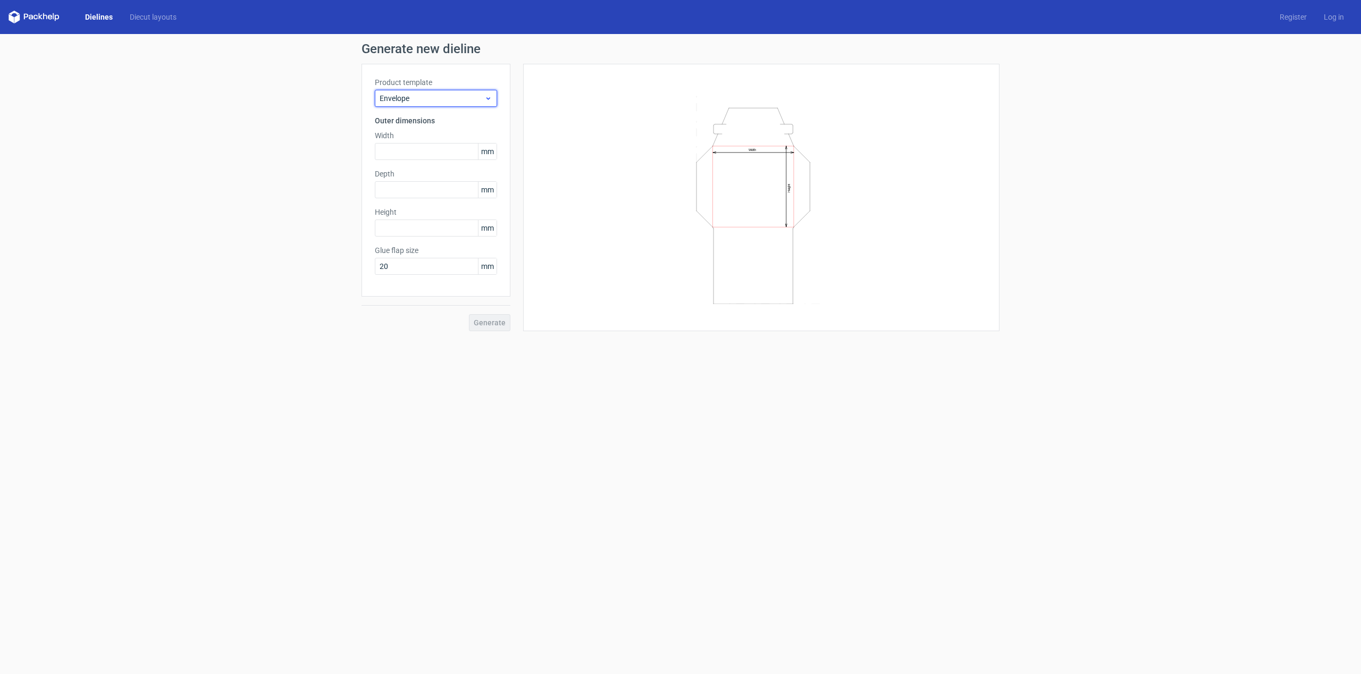
click at [462, 98] on span "Envelope" at bounding box center [431, 98] width 105 height 11
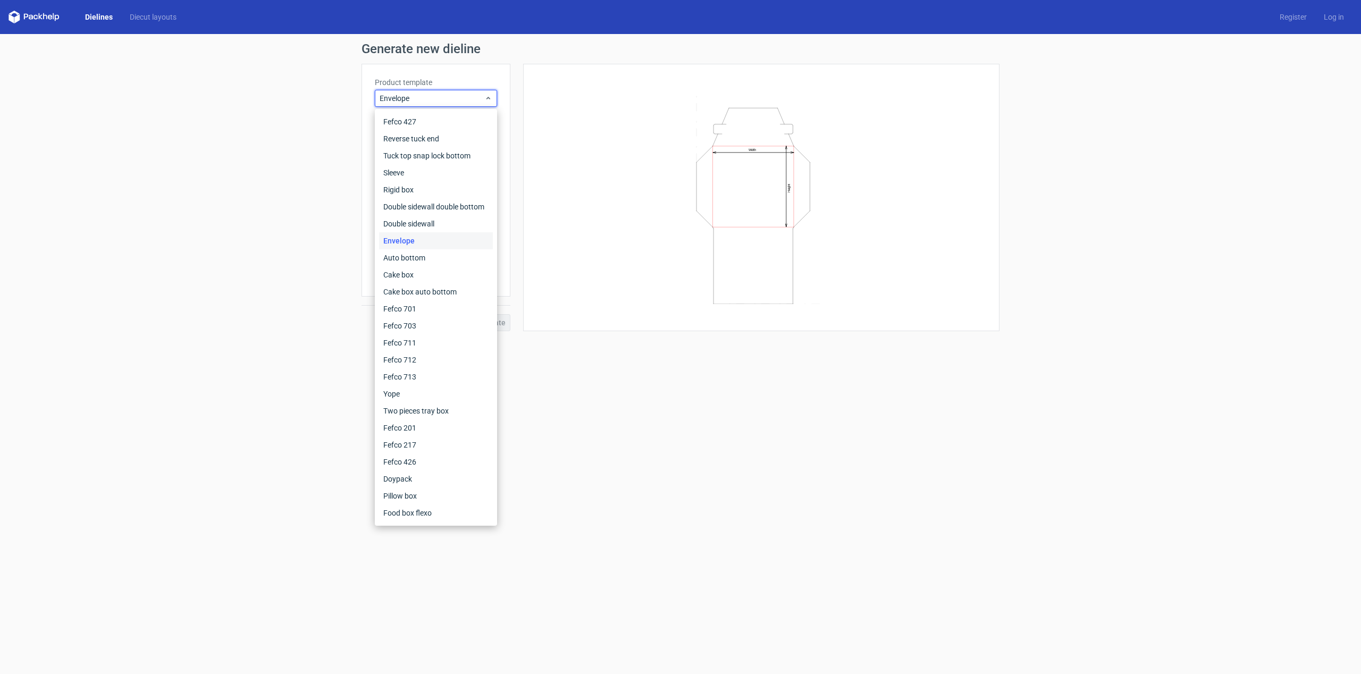
click at [533, 103] on div "Width Height" at bounding box center [761, 197] width 476 height 267
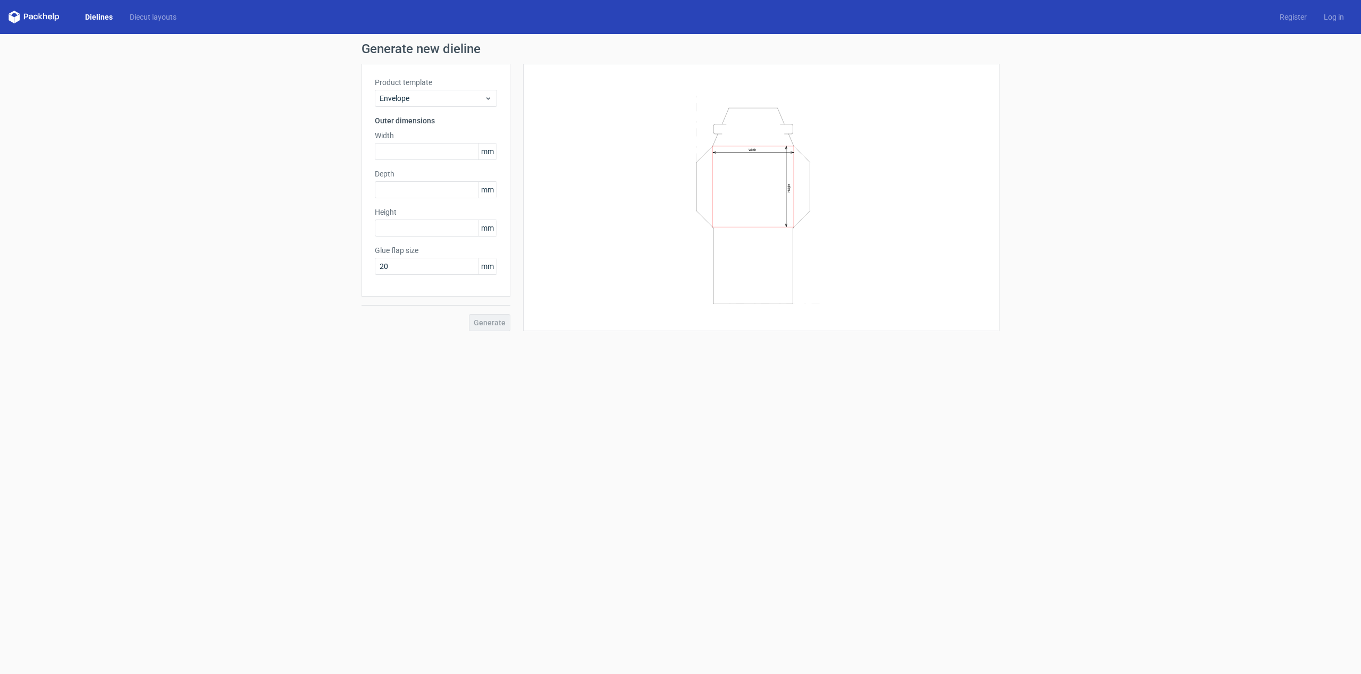
click at [758, 208] on icon "Width Height" at bounding box center [761, 197] width 319 height 213
click at [426, 103] on span "Envelope" at bounding box center [431, 98] width 105 height 11
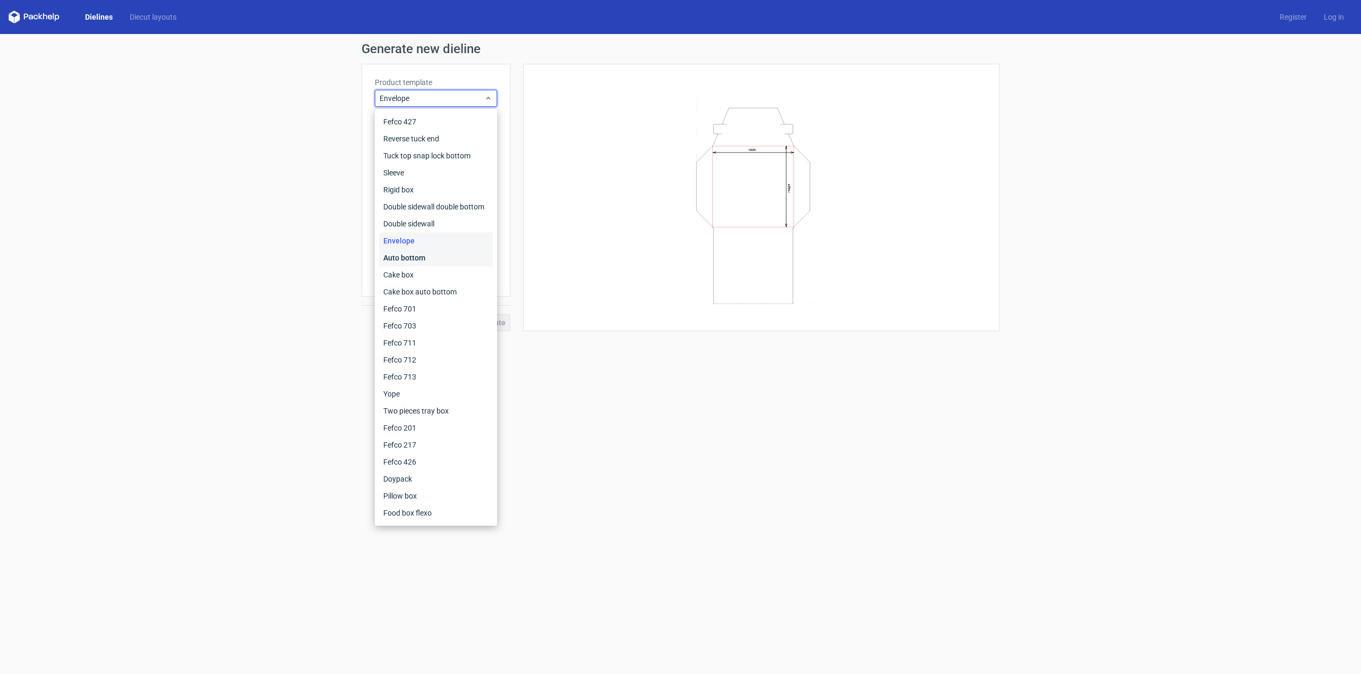
click at [421, 257] on div "Auto bottom" at bounding box center [436, 257] width 114 height 17
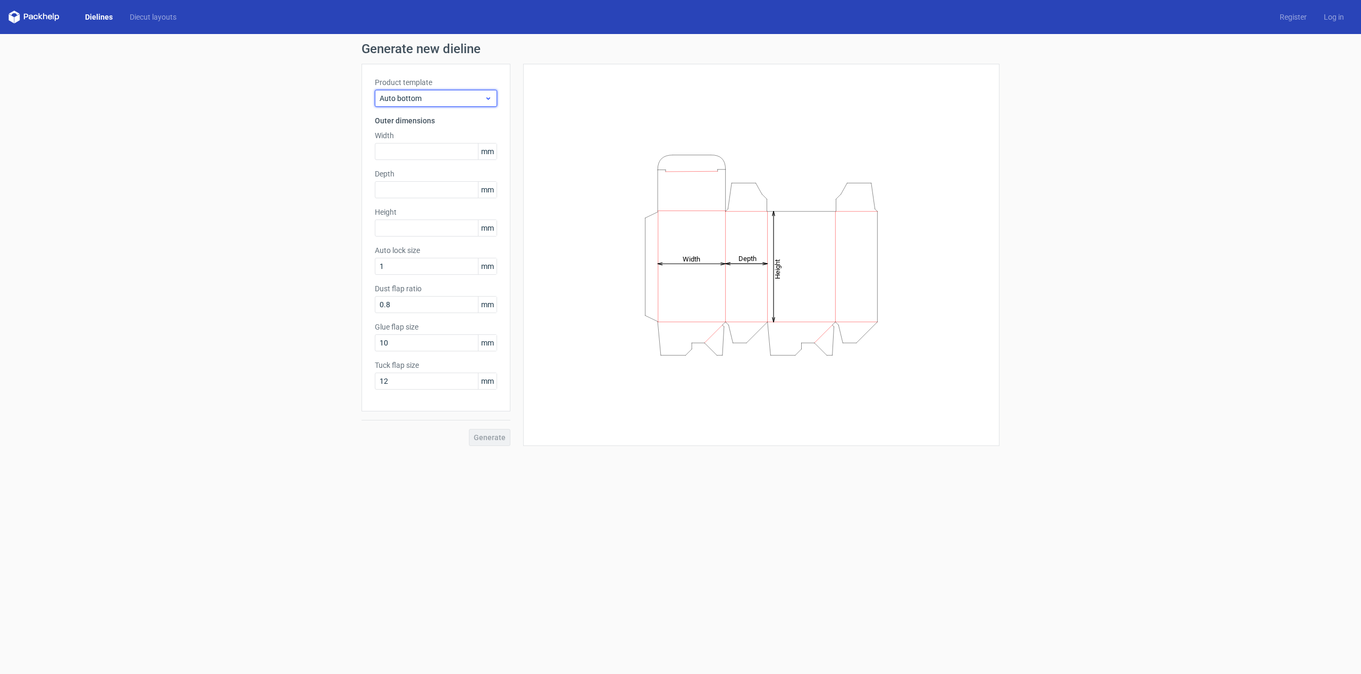
click at [433, 96] on span "Auto bottom" at bounding box center [431, 98] width 105 height 11
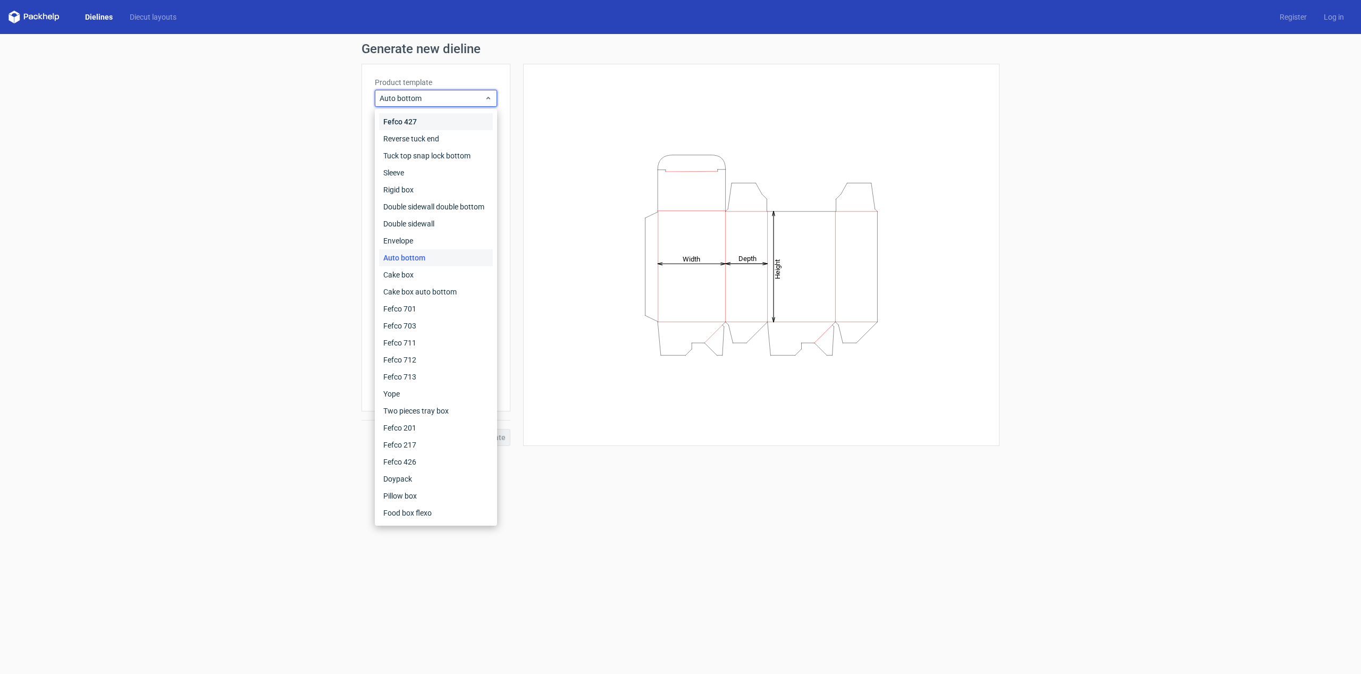
click at [427, 124] on div "Fefco 427" at bounding box center [436, 121] width 114 height 17
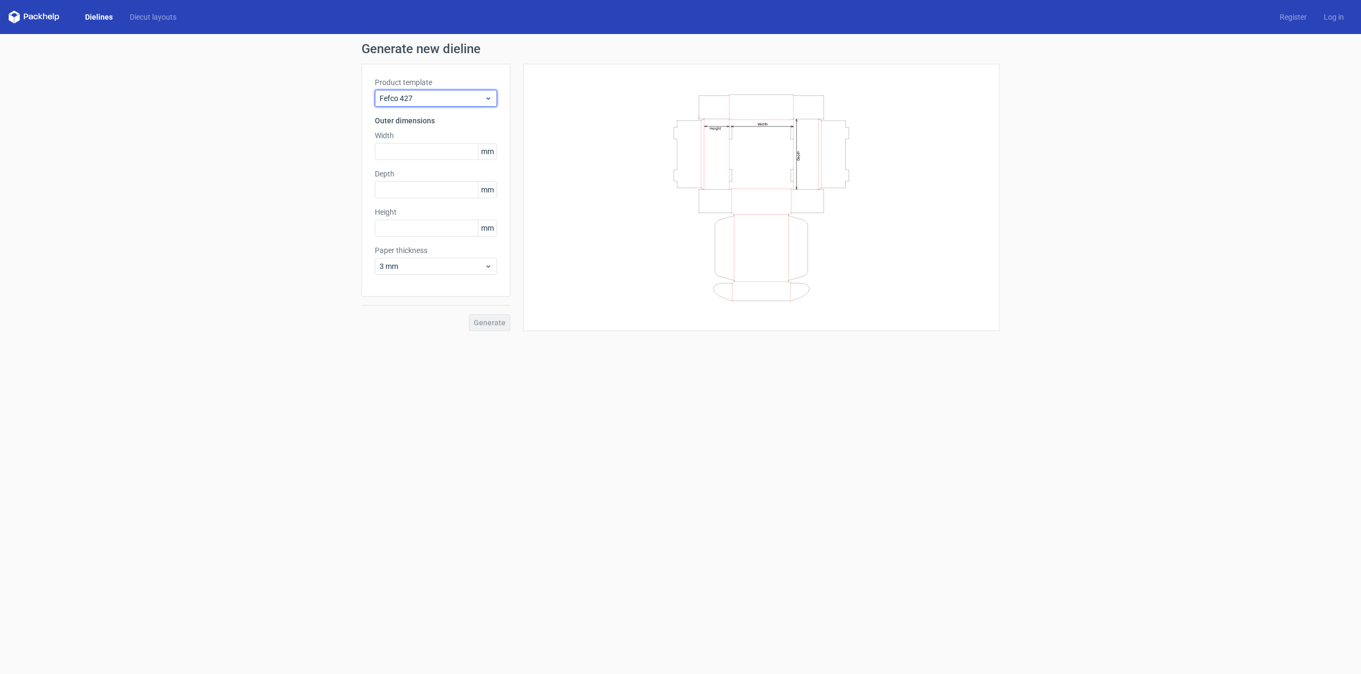
click at [439, 98] on span "Fefco 427" at bounding box center [431, 98] width 105 height 11
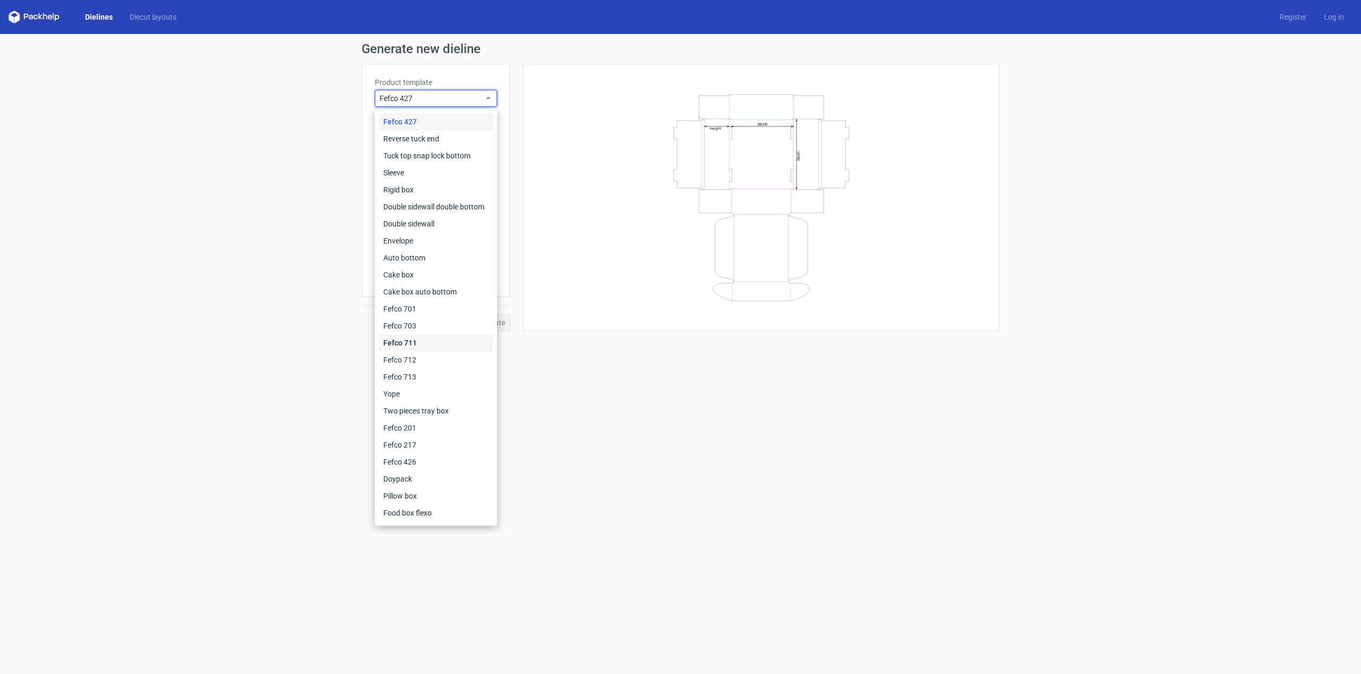
click at [432, 340] on div "Fefco 711" at bounding box center [436, 342] width 114 height 17
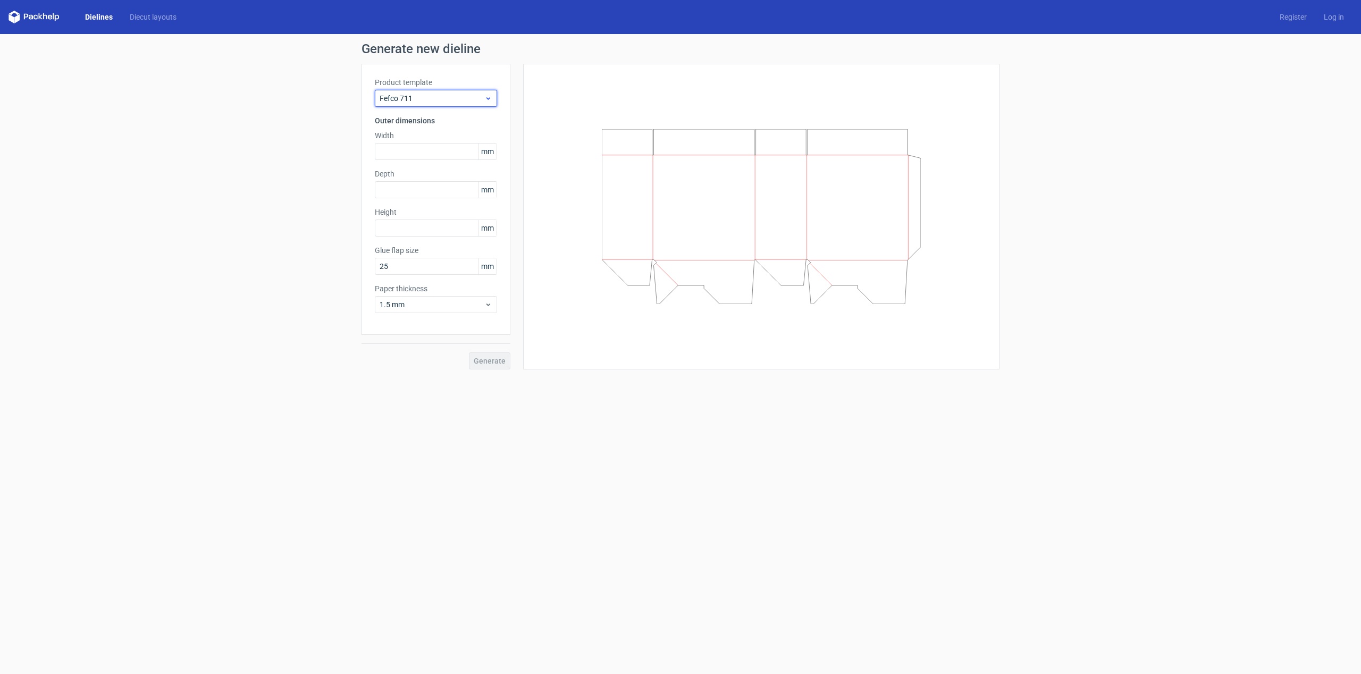
click at [447, 100] on span "Fefco 711" at bounding box center [431, 98] width 105 height 11
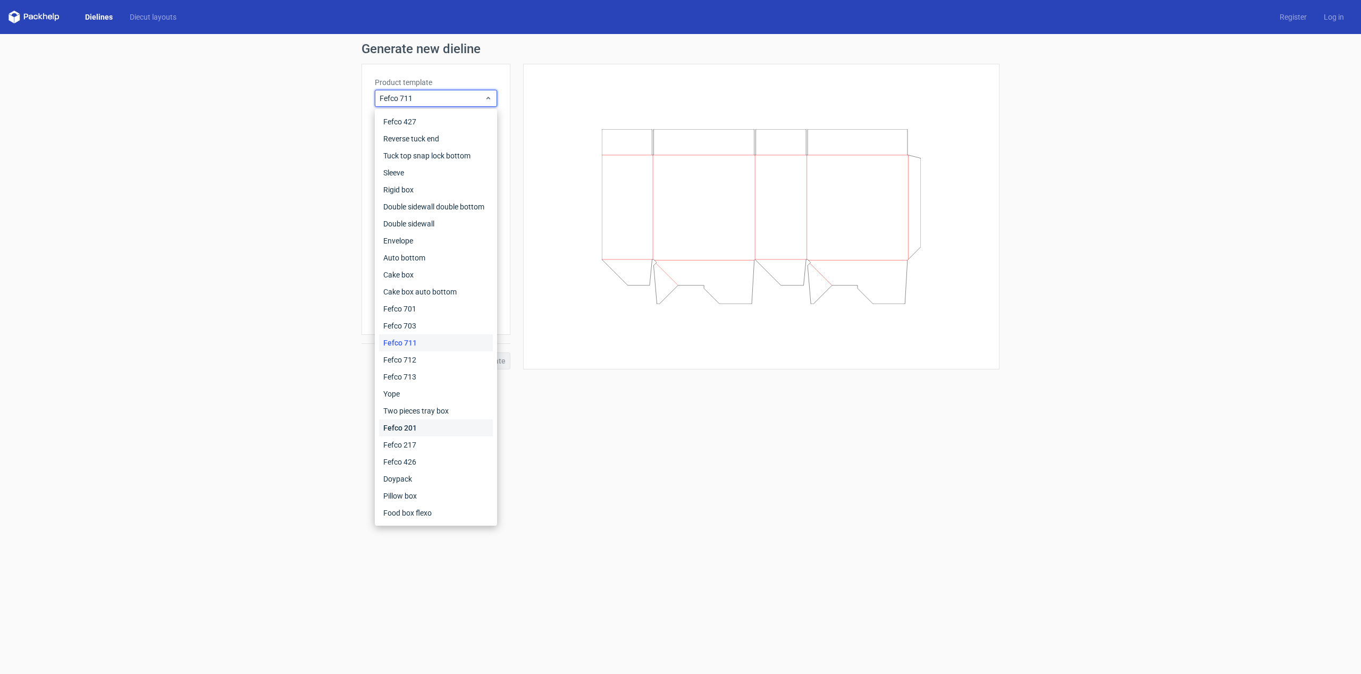
click at [442, 420] on div "Fefco 201" at bounding box center [436, 427] width 114 height 17
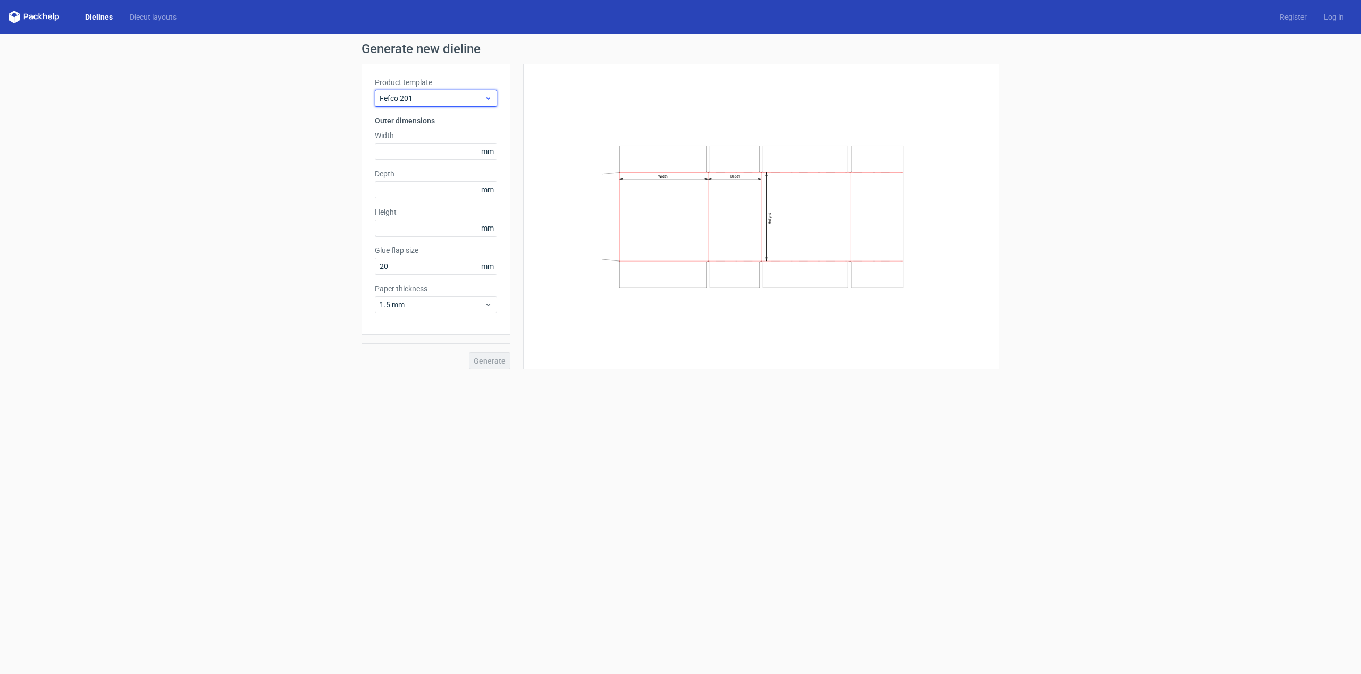
click at [438, 96] on span "Fefco 201" at bounding box center [431, 98] width 105 height 11
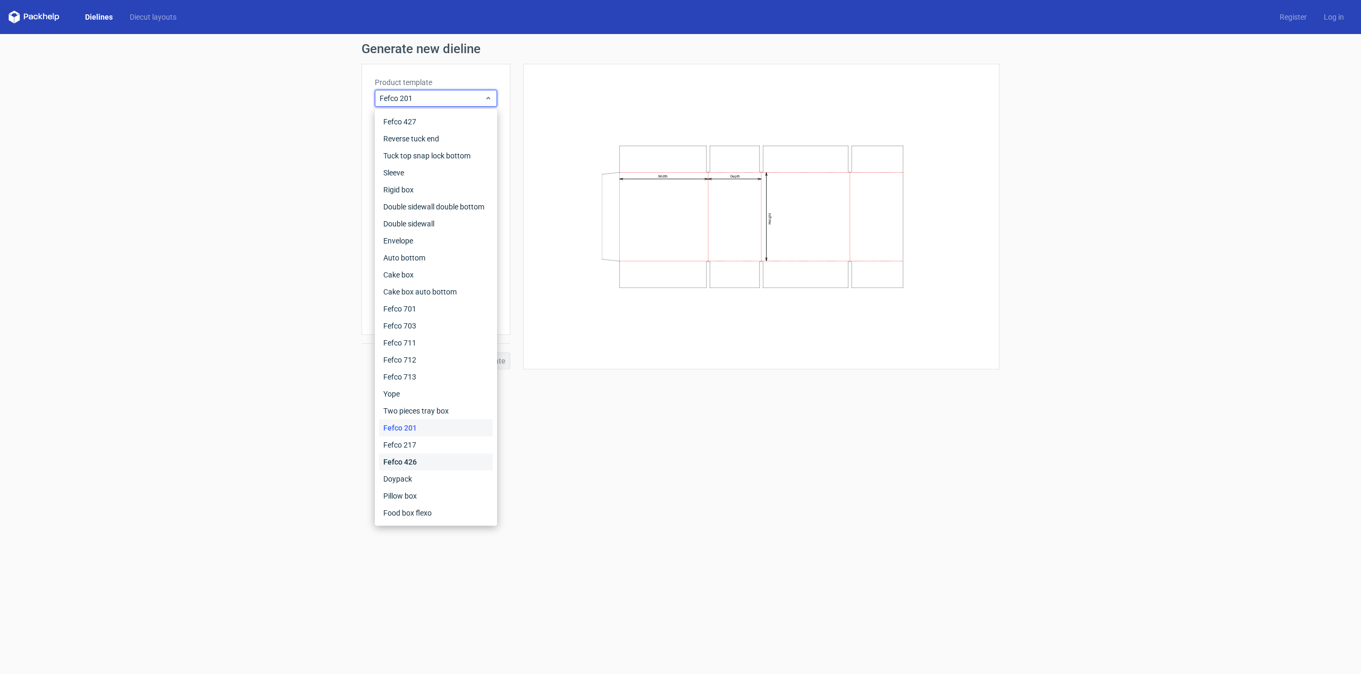
click at [413, 470] on div "Fefco 426" at bounding box center [436, 461] width 114 height 17
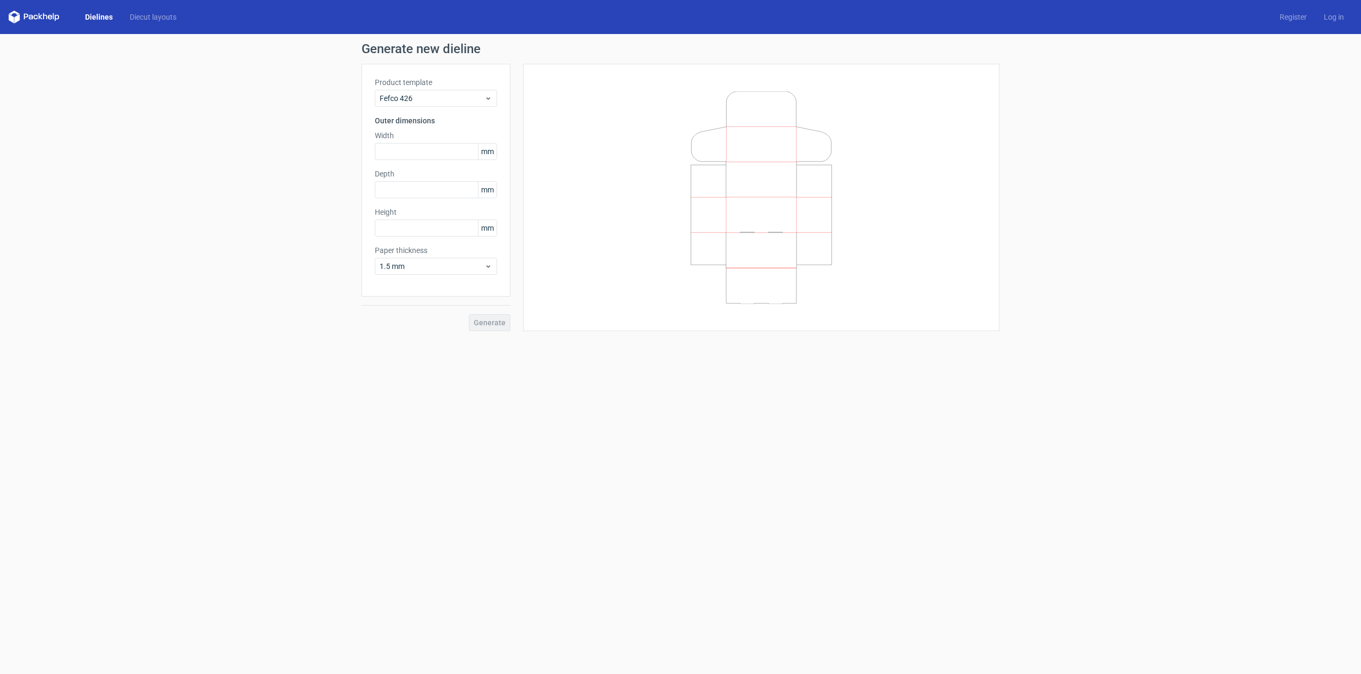
click at [431, 108] on div "Product template Fefco 426 Outer dimensions Width mm Depth mm Height mm Paper t…" at bounding box center [435, 180] width 149 height 233
click at [426, 99] on span "Fefco 426" at bounding box center [431, 98] width 105 height 11
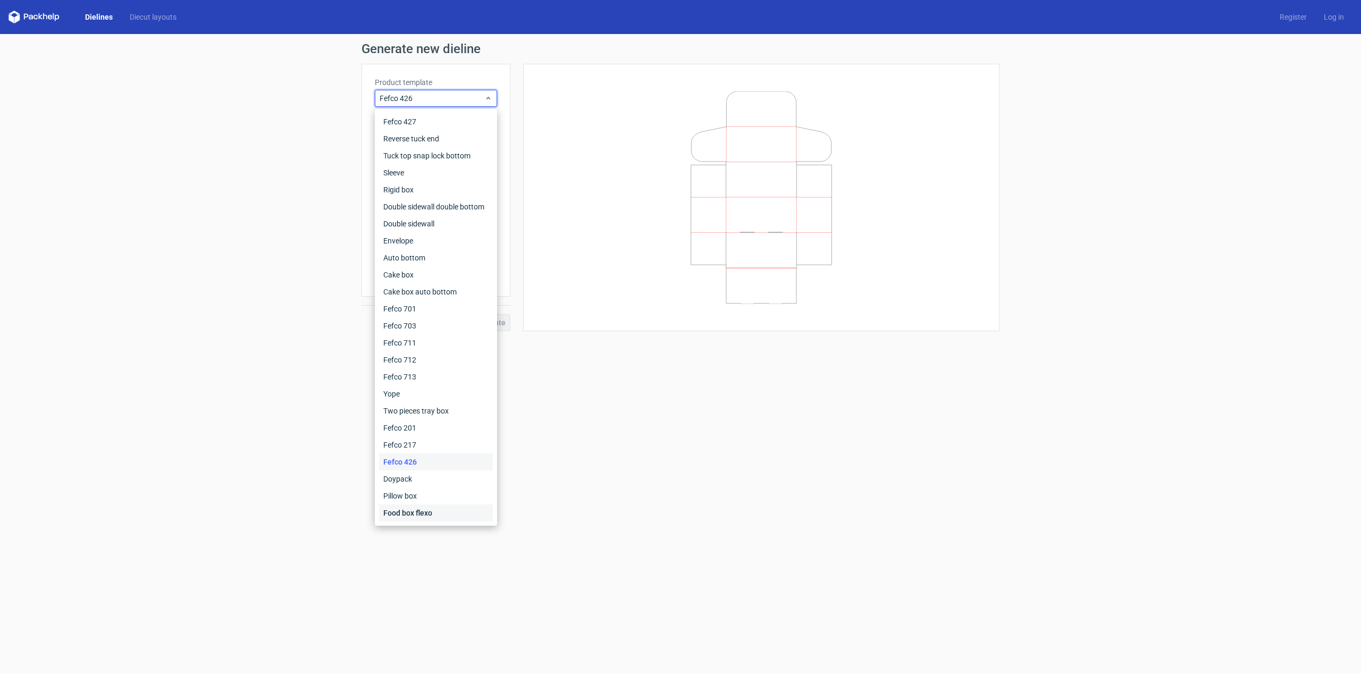
click at [448, 512] on div "Food box flexo" at bounding box center [436, 512] width 114 height 17
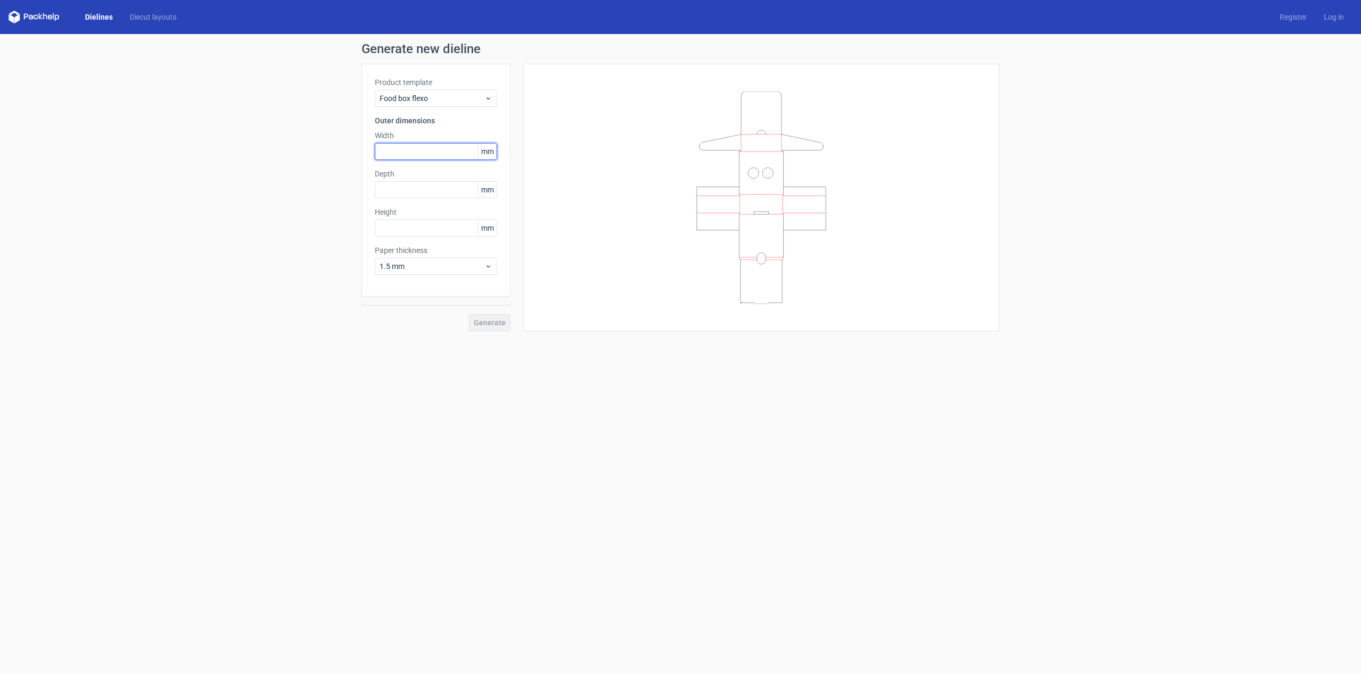
click at [454, 152] on input "text" at bounding box center [436, 151] width 122 height 17
click at [492, 213] on div "Product template Food box flexo Outer dimensions Width 15 mm Depth mm Height mm…" at bounding box center [435, 180] width 149 height 233
drag, startPoint x: 442, startPoint y: 153, endPoint x: 336, endPoint y: 153, distance: 105.8
click at [343, 153] on div "Generate new dieline Product template Food box flexo Outer dimensions Width 15 …" at bounding box center [680, 196] width 1361 height 324
type input "25"
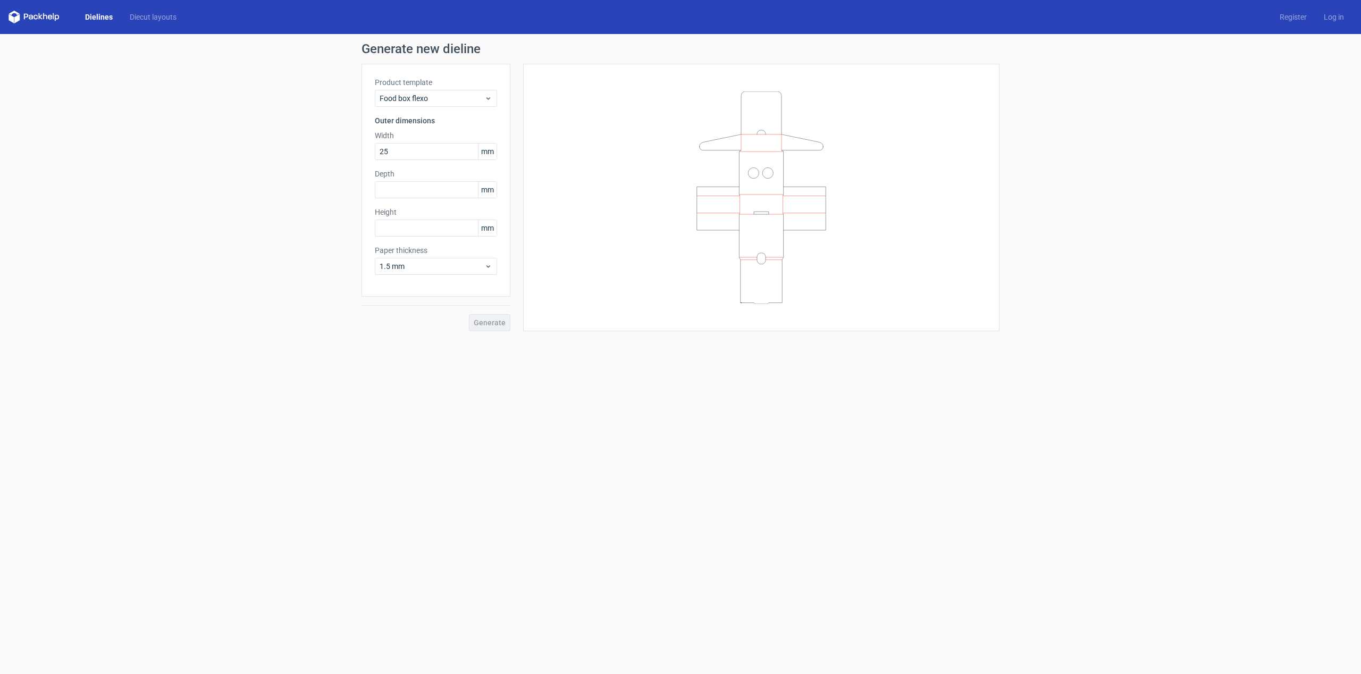
click at [531, 214] on div at bounding box center [761, 197] width 476 height 267
click at [444, 193] on input "text" at bounding box center [436, 189] width 122 height 17
click at [552, 232] on div at bounding box center [761, 197] width 450 height 241
click at [351, 183] on div "Generate new dieline Product template Food box flexo Outer dimensions Width 25 …" at bounding box center [680, 196] width 1361 height 324
click at [368, 209] on div "Product template Food box flexo Outer dimensions Width 25 mm Depth 25 mm Height…" at bounding box center [435, 180] width 149 height 233
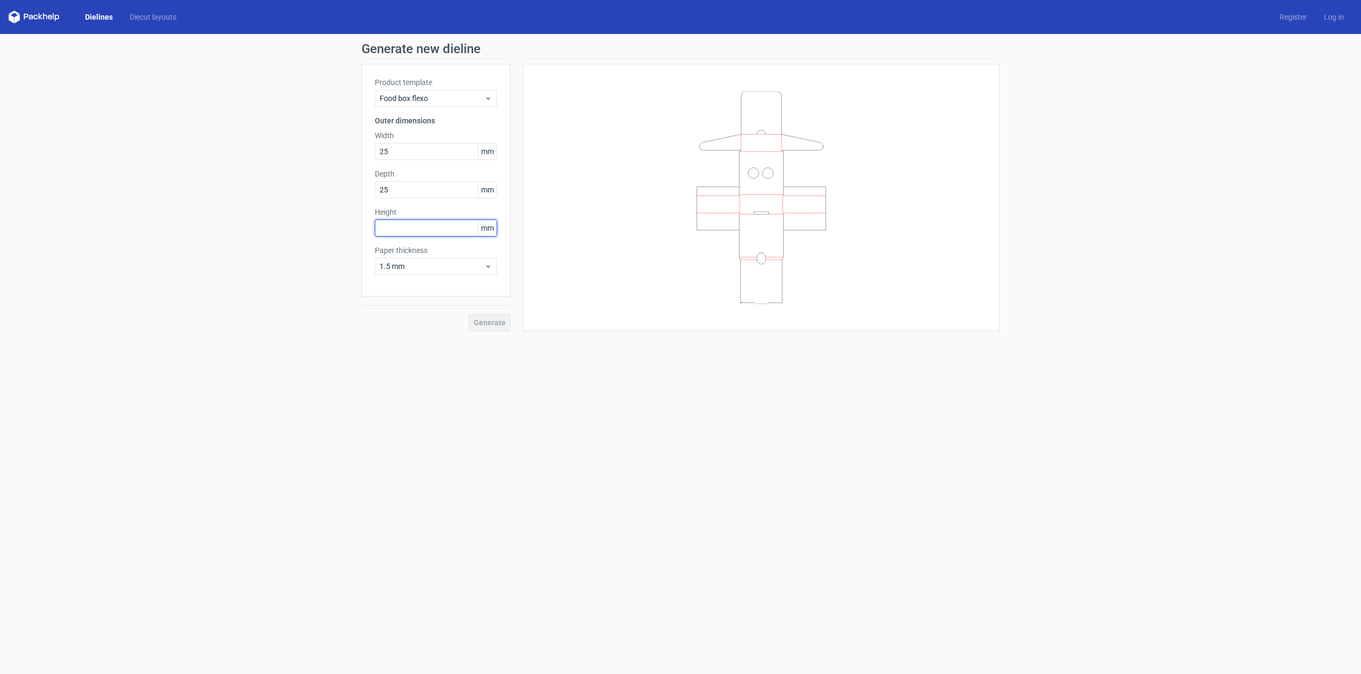
click at [439, 225] on input "text" at bounding box center [436, 228] width 122 height 17
drag, startPoint x: 425, startPoint y: 194, endPoint x: 345, endPoint y: 186, distance: 79.6
click at [345, 186] on div "Generate new dieline Product template Food box flexo Outer dimensions Width 25 …" at bounding box center [680, 187] width 1361 height 306
type input "75"
click at [615, 250] on icon at bounding box center [761, 197] width 319 height 213
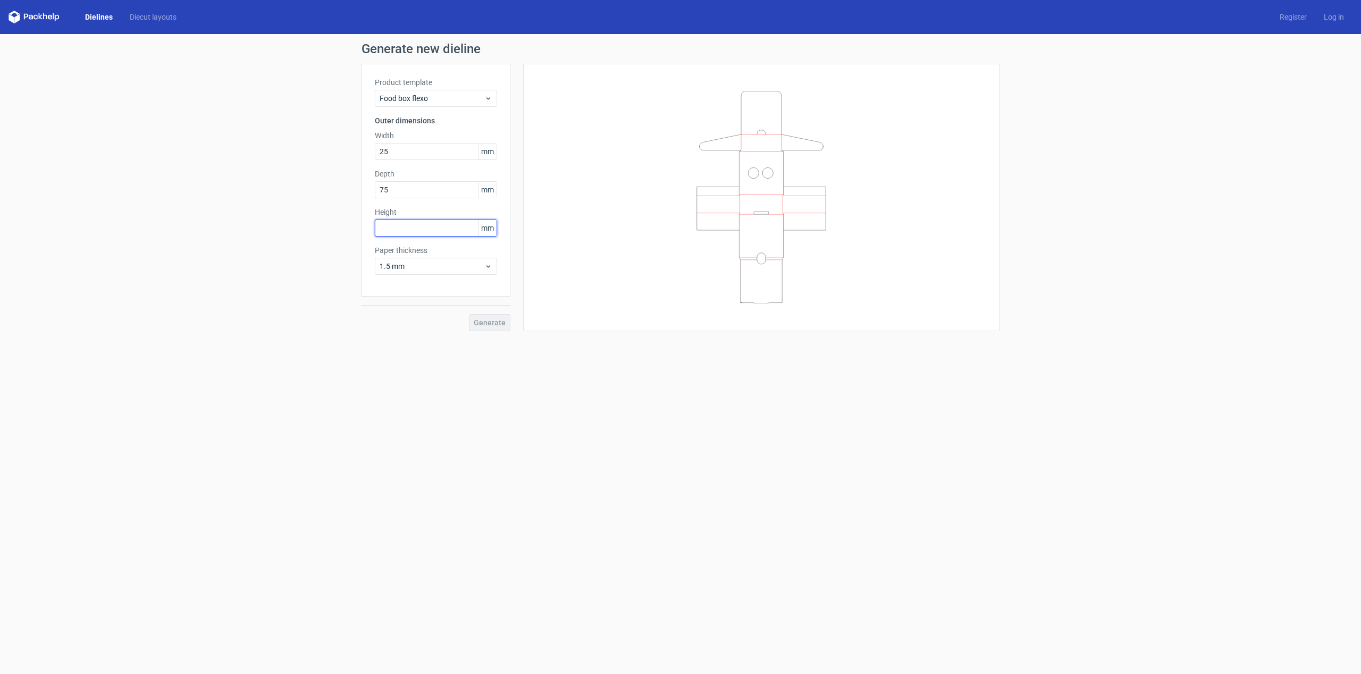
click at [440, 232] on input "text" at bounding box center [436, 228] width 122 height 17
type input "125"
click at [455, 248] on label "Paper thickness" at bounding box center [436, 250] width 122 height 11
click at [458, 262] on span "1.5 mm" at bounding box center [431, 266] width 105 height 11
click at [437, 374] on div "4 mm" at bounding box center [436, 374] width 114 height 17
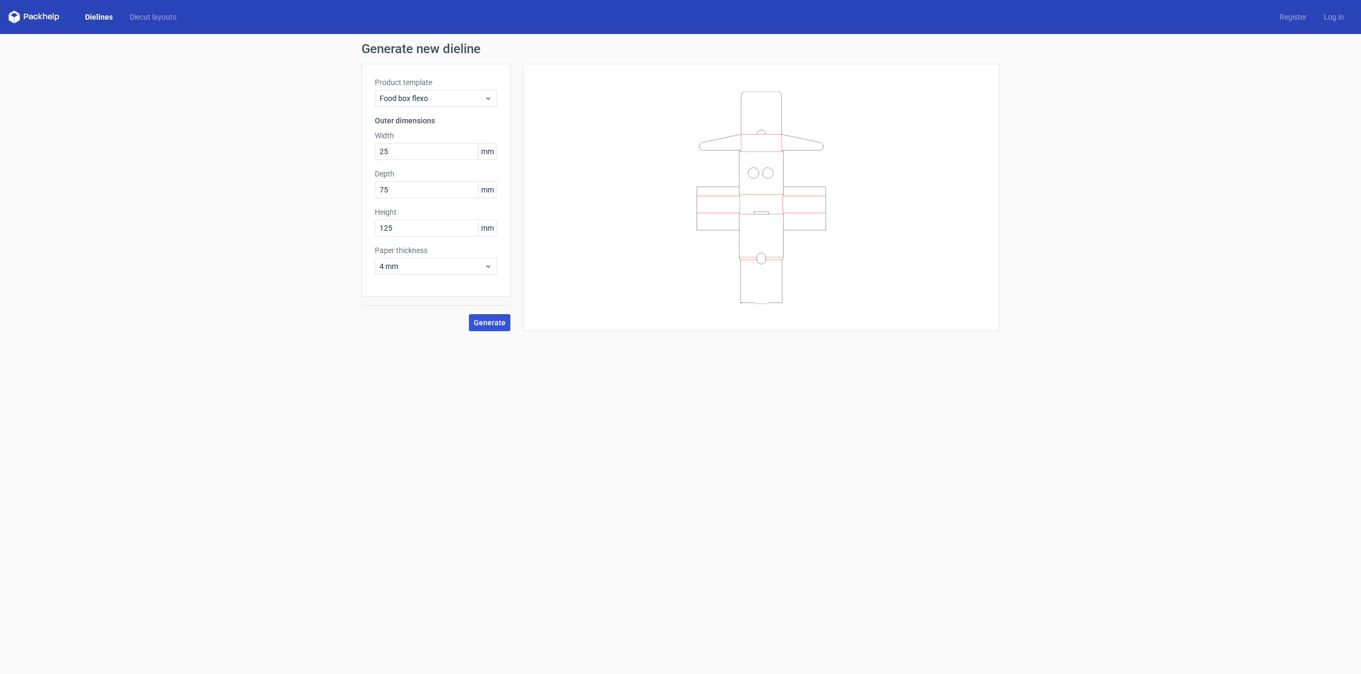
click at [494, 328] on button "Generate" at bounding box center [489, 322] width 41 height 17
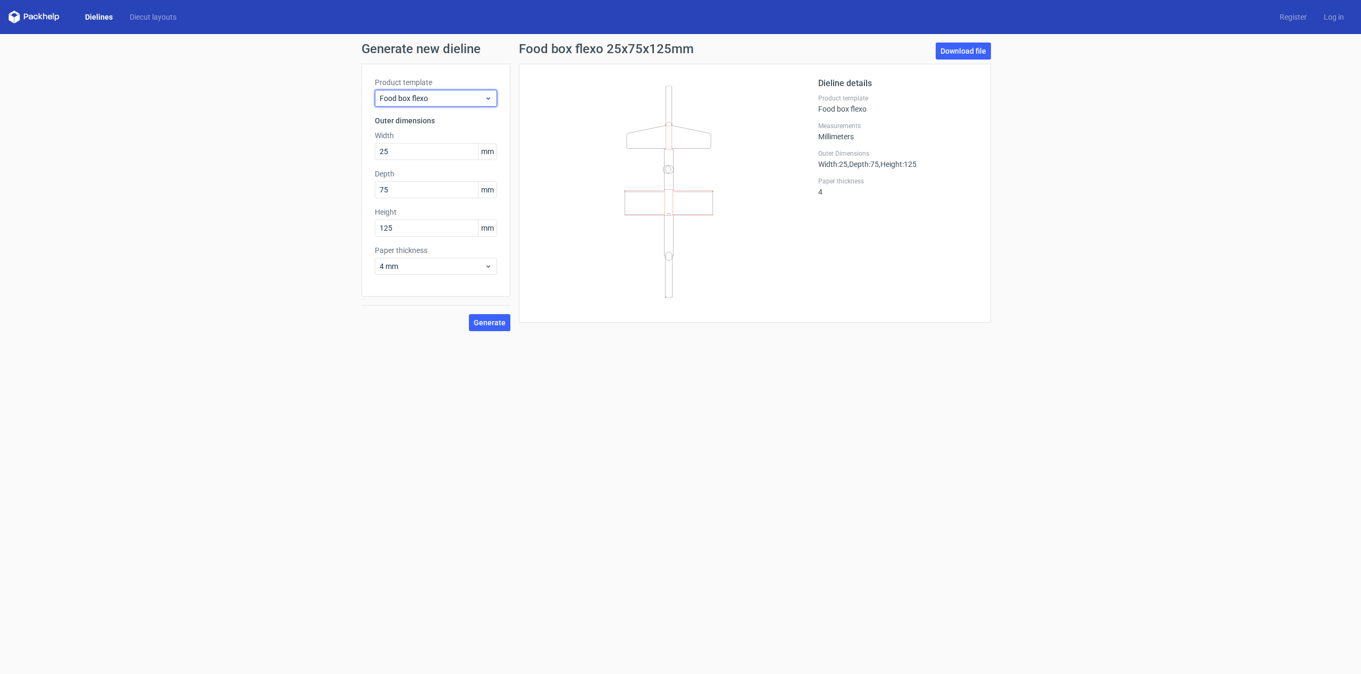
click at [435, 96] on span "Food box flexo" at bounding box center [431, 98] width 105 height 11
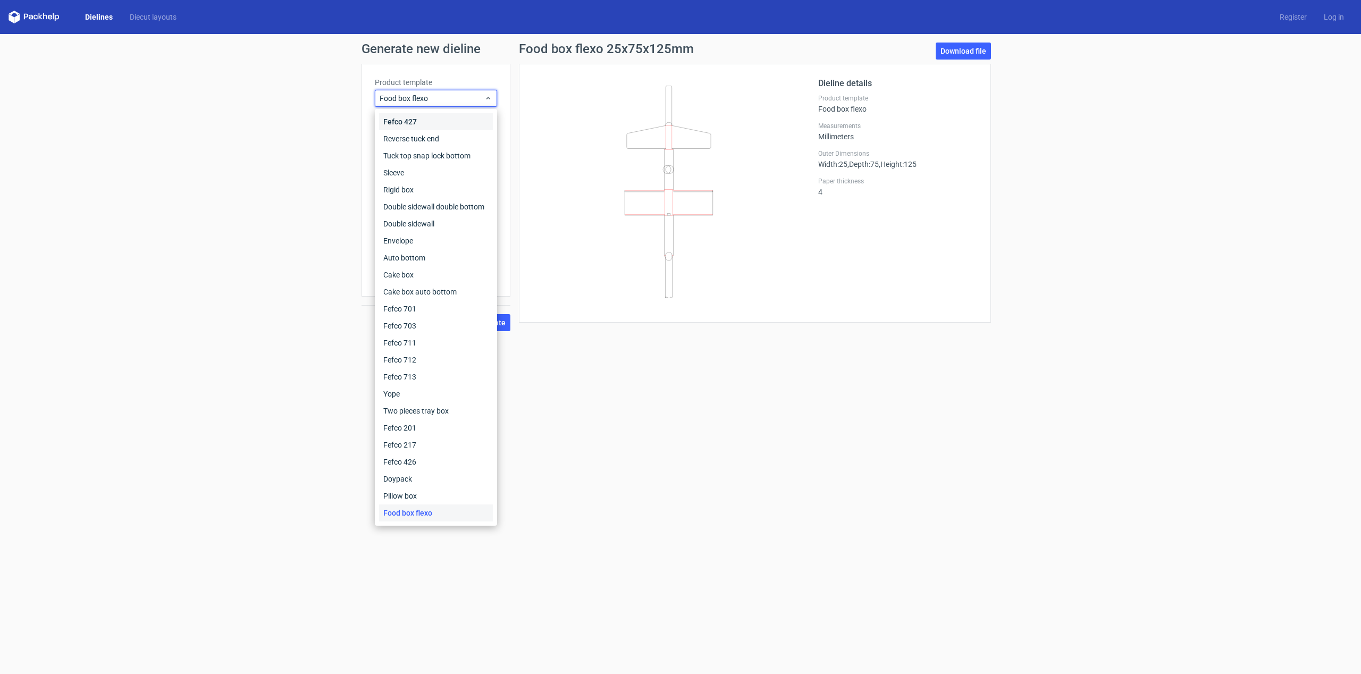
click at [434, 115] on div "Fefco 427" at bounding box center [436, 121] width 114 height 17
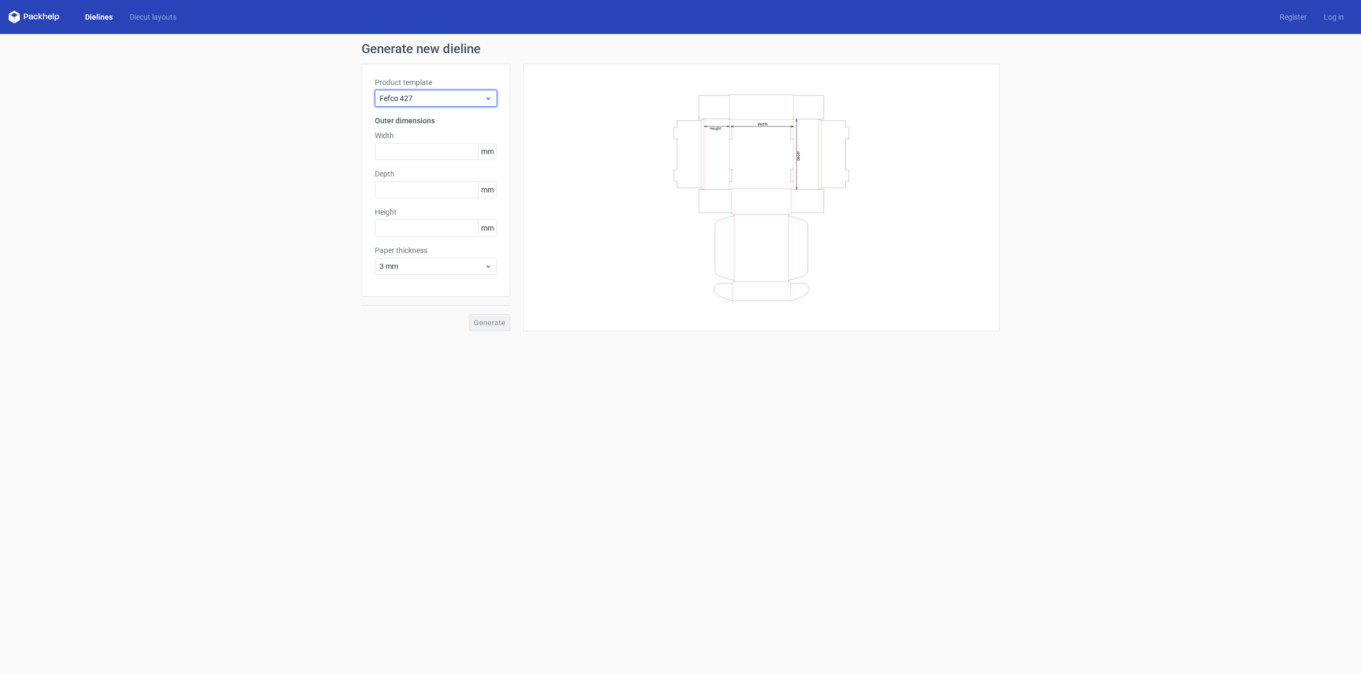
click at [449, 95] on span "Fefco 427" at bounding box center [431, 98] width 105 height 11
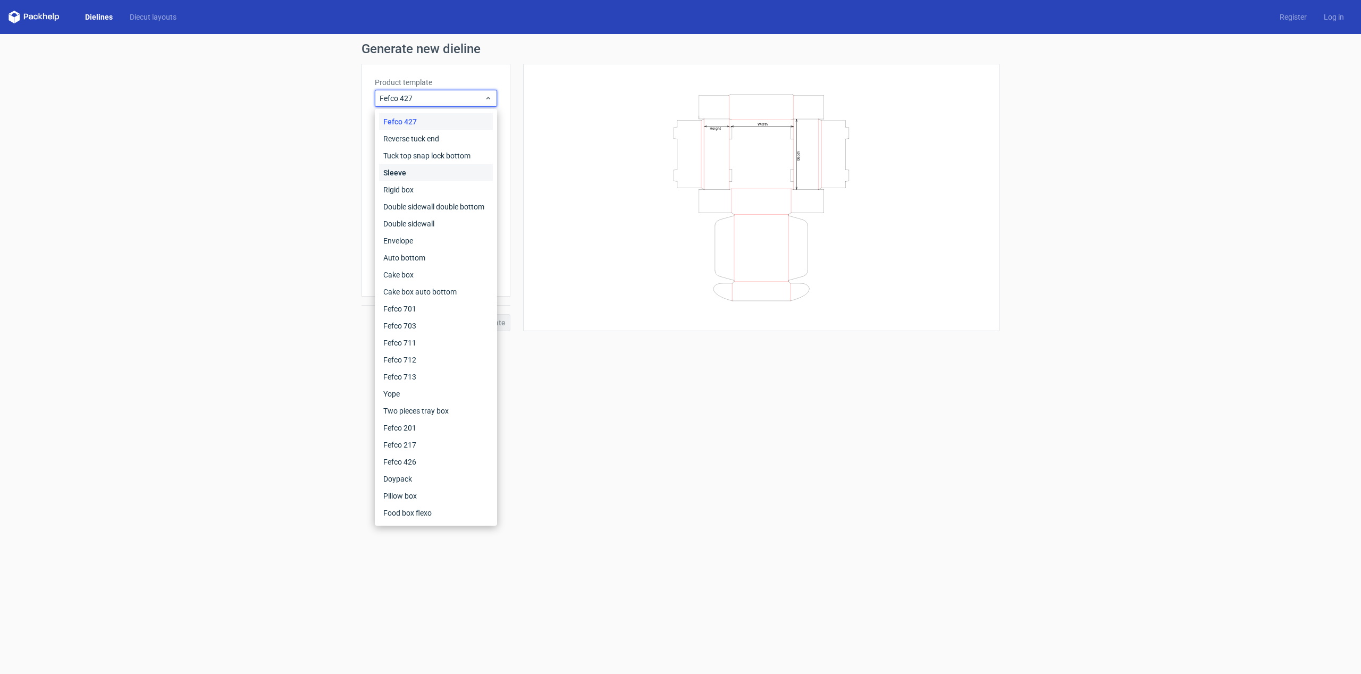
click at [441, 165] on div "Sleeve" at bounding box center [436, 172] width 114 height 17
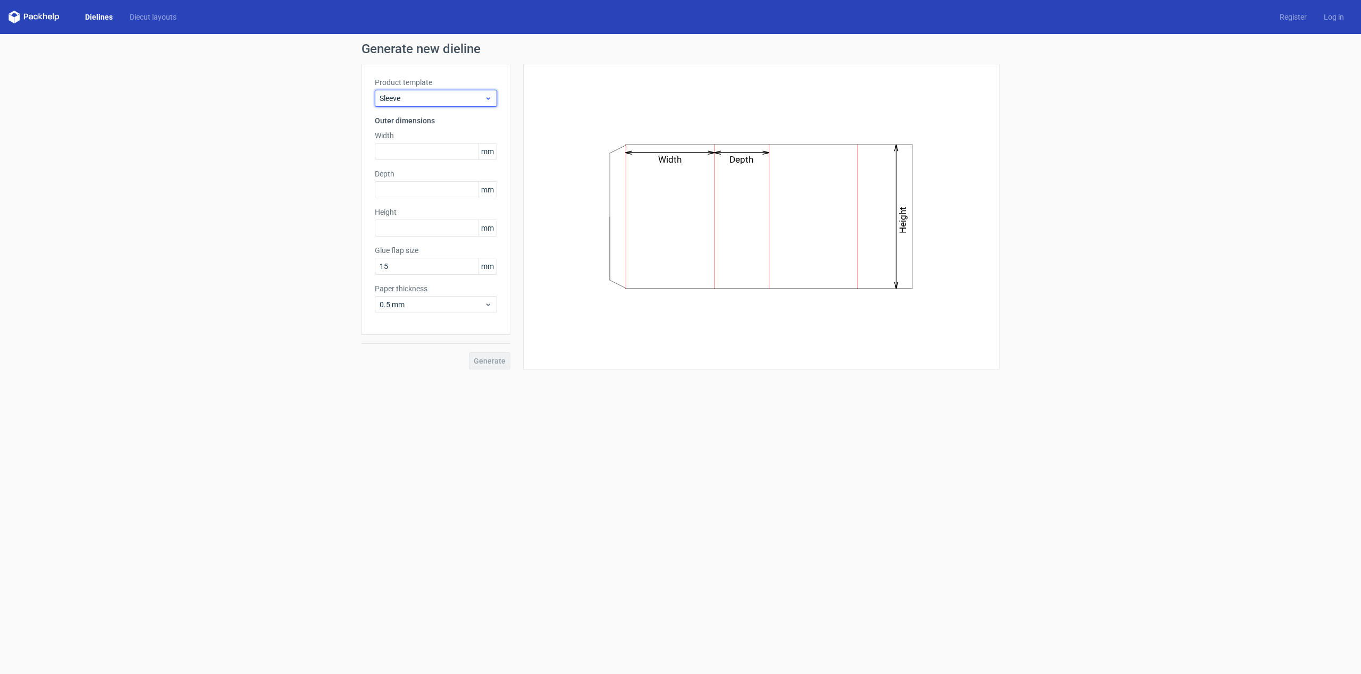
click at [458, 96] on span "Sleeve" at bounding box center [431, 98] width 105 height 11
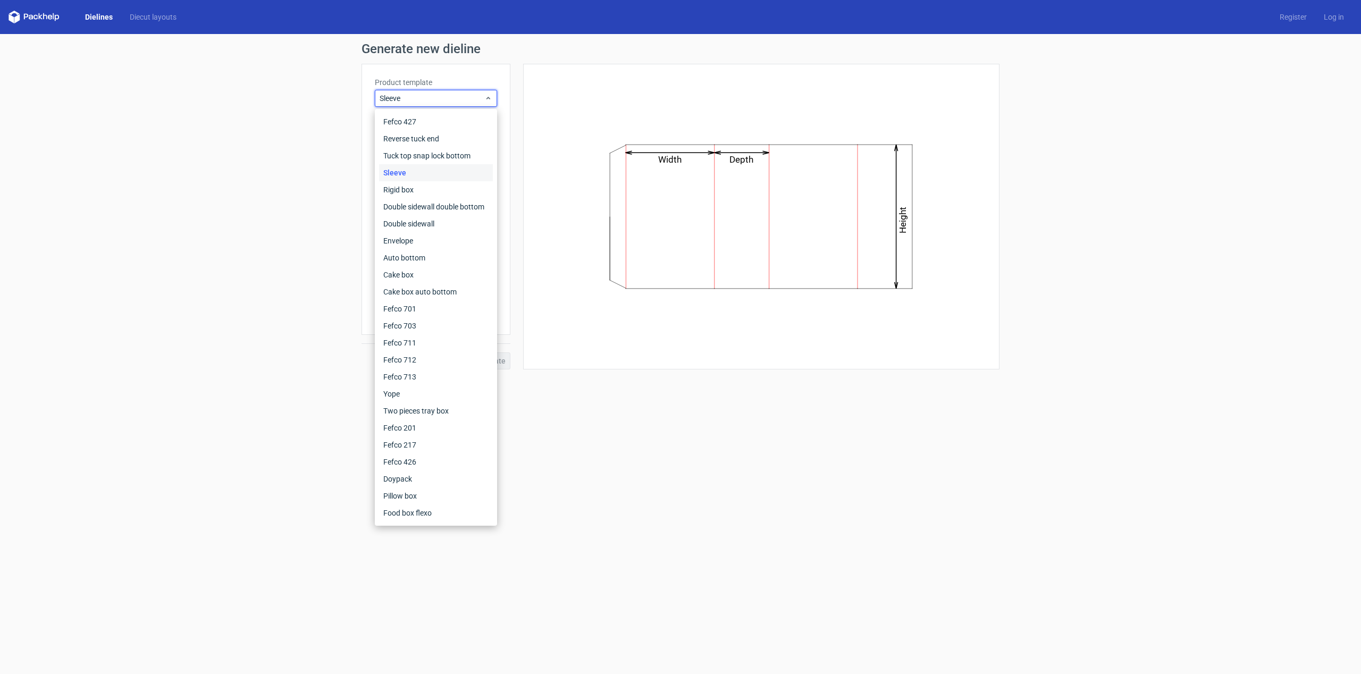
click at [680, 125] on div "Width Depth Height" at bounding box center [761, 216] width 450 height 279
